Goal: Information Seeking & Learning: Understand process/instructions

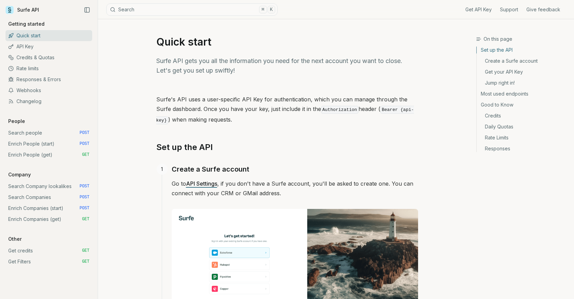
click at [35, 47] on link "API Key" at bounding box center [48, 46] width 87 height 11
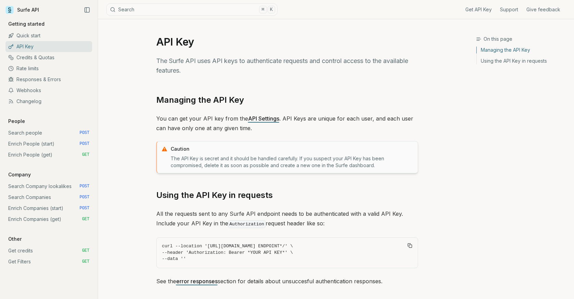
click at [26, 46] on link "API Key" at bounding box center [48, 46] width 87 height 11
click at [31, 7] on link "Surfe API" at bounding box center [22, 10] width 34 height 10
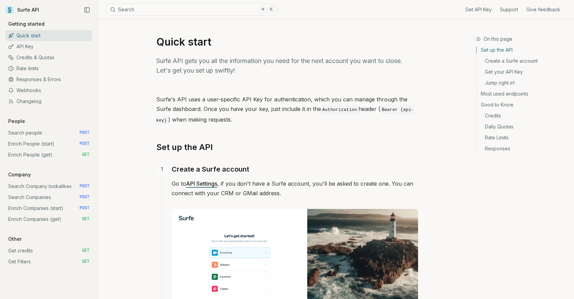
click at [506, 50] on link "Set up the API" at bounding box center [523, 51] width 92 height 9
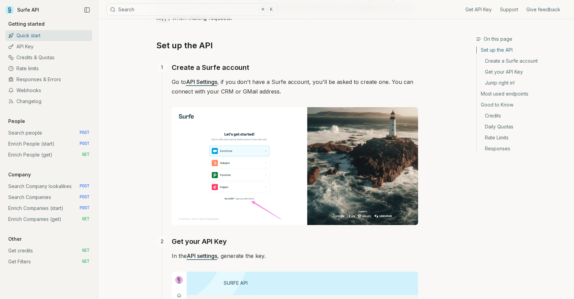
click at [503, 61] on link "Create a Surfe account" at bounding box center [523, 61] width 92 height 11
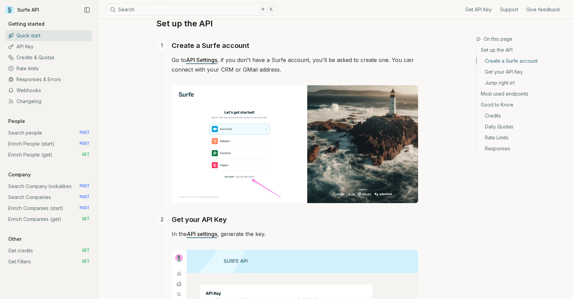
click at [199, 59] on link "API Settings" at bounding box center [201, 60] width 31 height 7
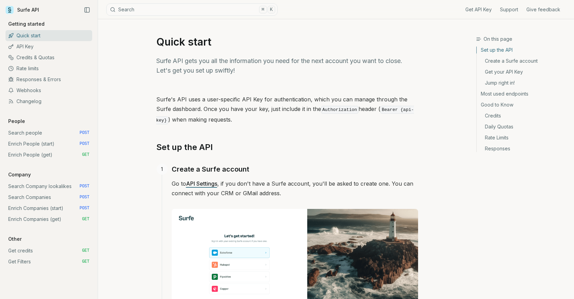
click at [10, 11] on icon at bounding box center [9, 10] width 8 height 8
click at [23, 11] on link "Surfe API" at bounding box center [22, 10] width 34 height 10
click at [200, 185] on link "API Settings" at bounding box center [201, 183] width 31 height 7
click at [58, 134] on link "Search people POST" at bounding box center [48, 133] width 87 height 11
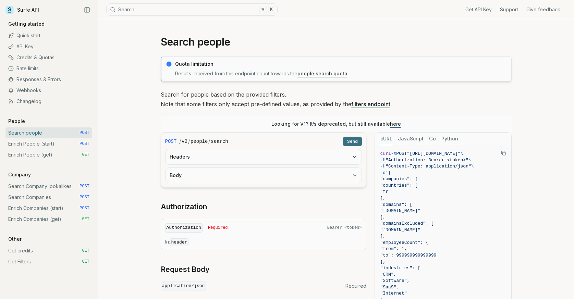
click at [27, 11] on link "Surfe API" at bounding box center [22, 10] width 34 height 10
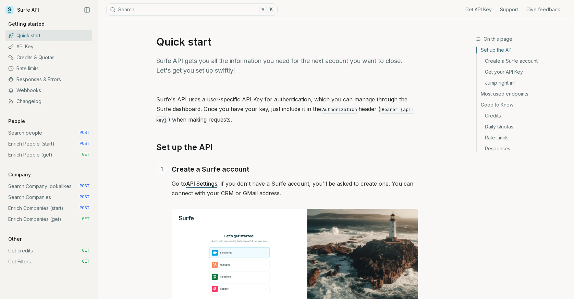
click at [485, 13] on link "Get API Key" at bounding box center [479, 9] width 26 height 7
